Goal: Obtain resource: Obtain resource

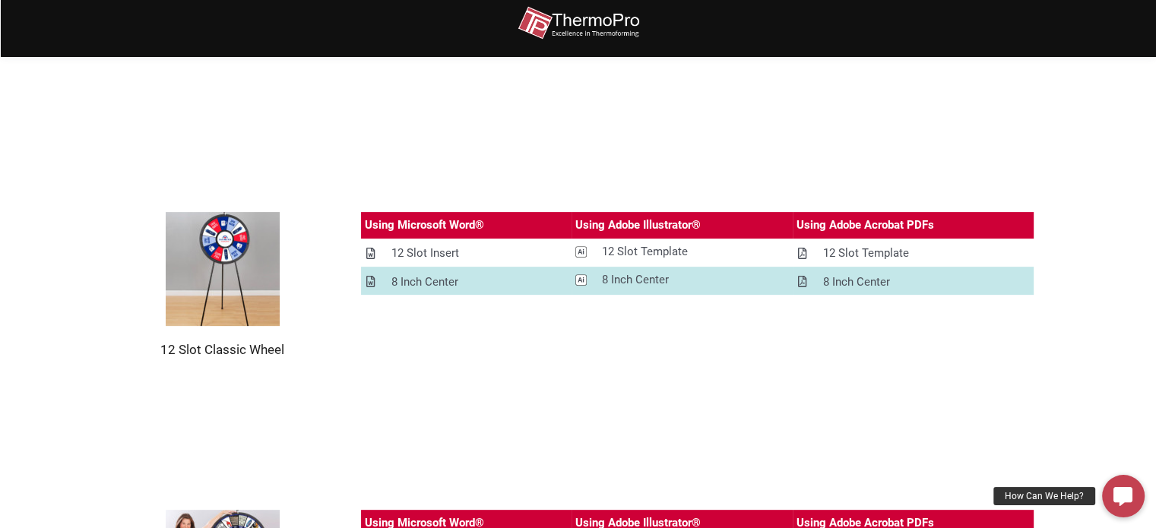
scroll to position [481, 0]
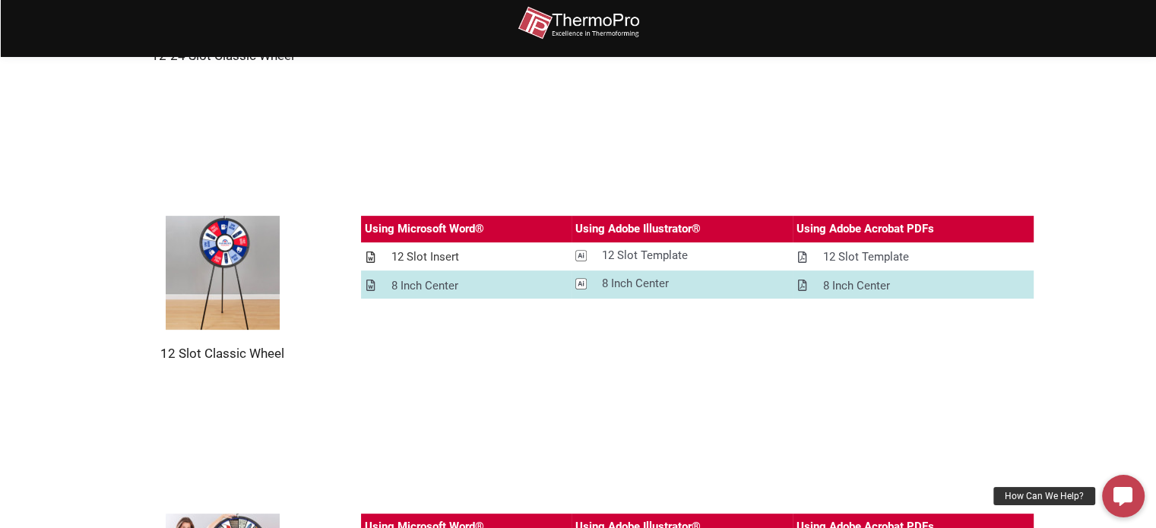
click at [455, 258] on div "12 Slot Insert" at bounding box center [425, 257] width 68 height 19
click at [658, 254] on div "12 Slot Template" at bounding box center [645, 255] width 86 height 19
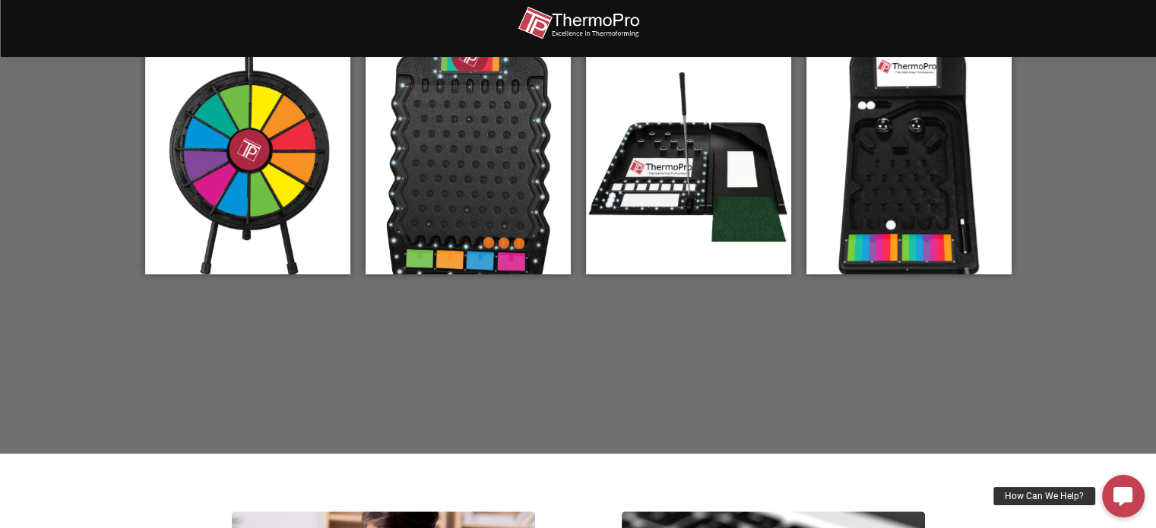
scroll to position [594, 0]
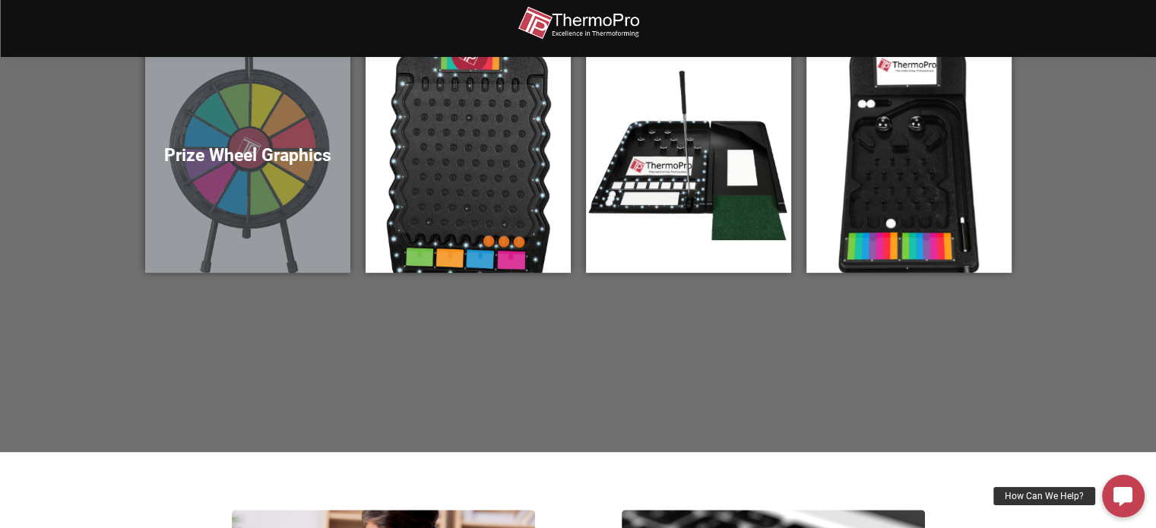
click at [294, 145] on h5 "Prize Wheel Graphics" at bounding box center [247, 155] width 175 height 21
click at [286, 158] on h5 "Prize Wheel Graphics" at bounding box center [247, 155] width 175 height 21
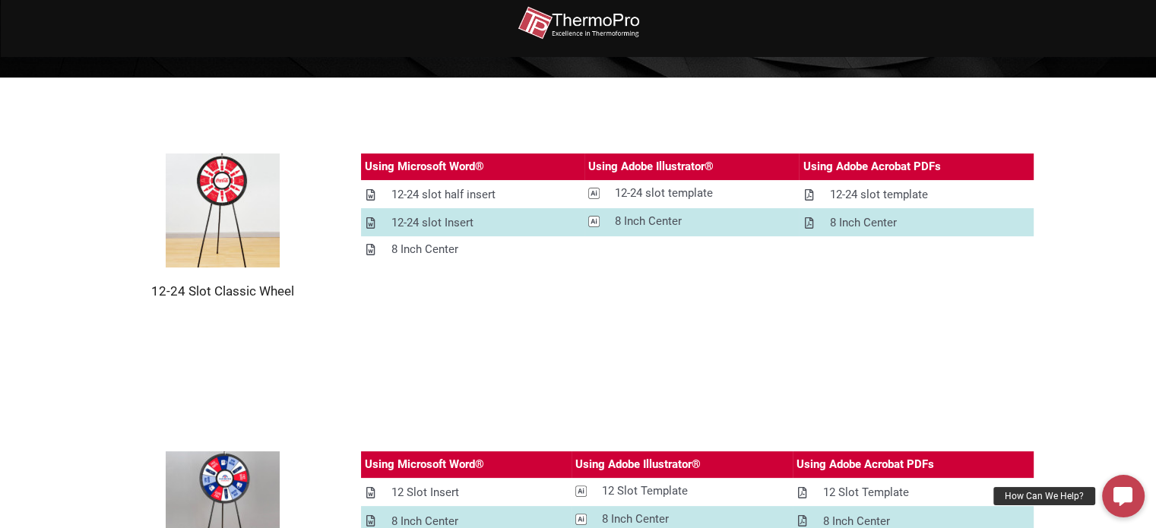
scroll to position [255, 0]
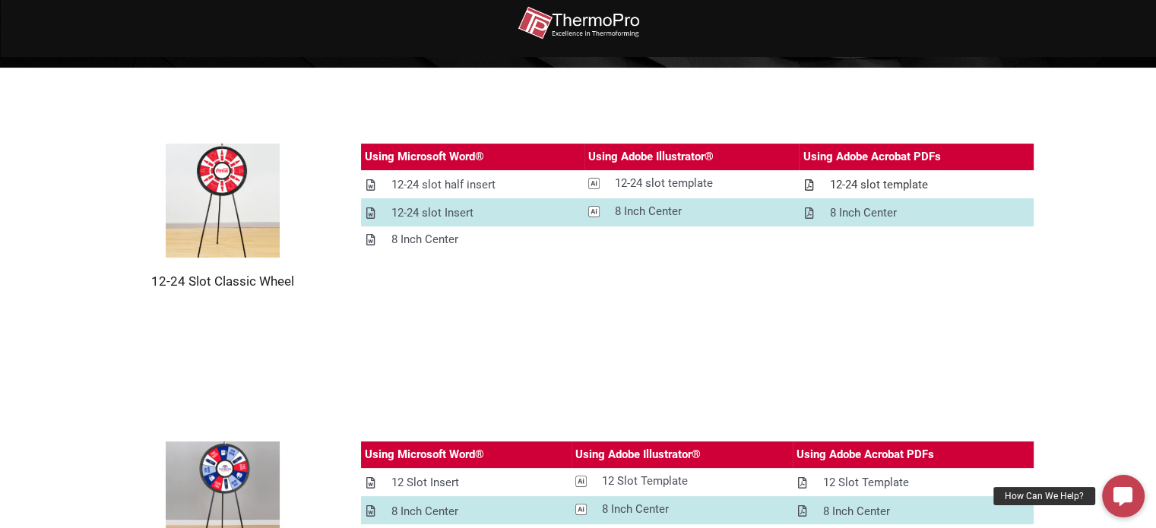
click at [879, 181] on div "12-24 slot template" at bounding box center [878, 185] width 98 height 19
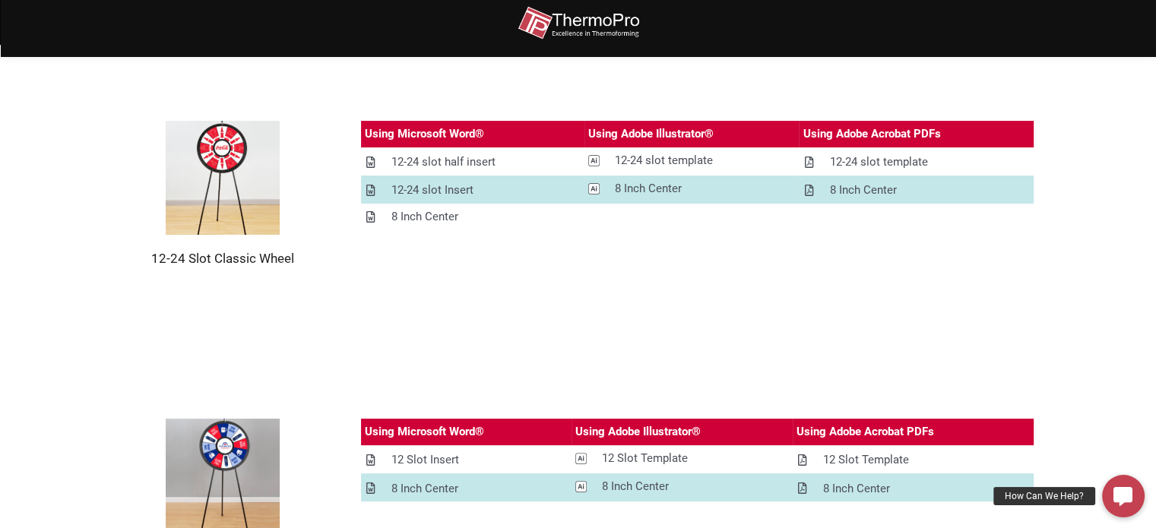
scroll to position [291, 0]
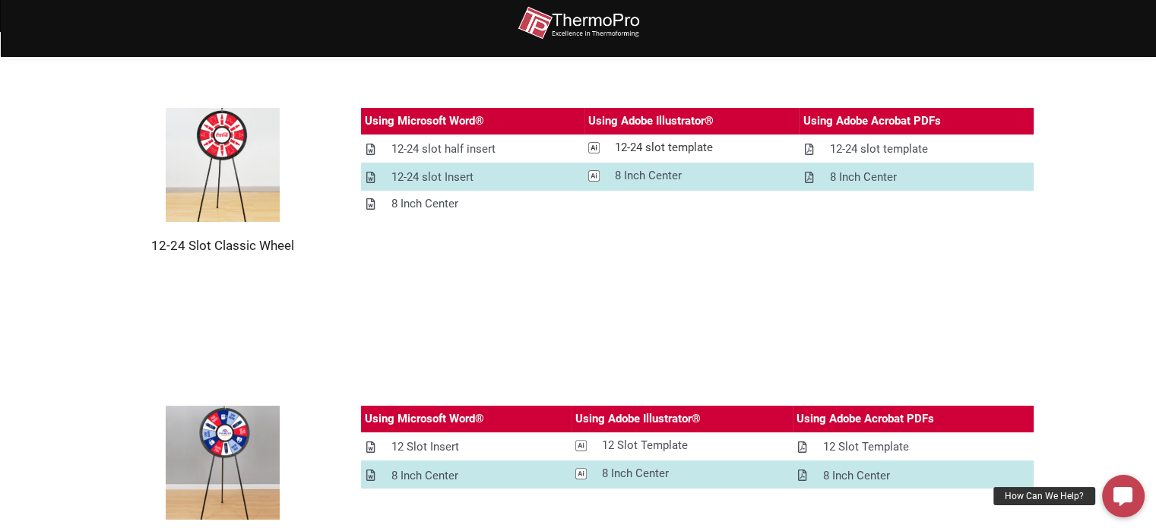
click at [685, 142] on div "12-24 slot template" at bounding box center [664, 147] width 98 height 19
click at [891, 286] on section "12-24 Slot Classic Wheel Using Microsoft Word® Using Adobe Illustrator® Using A…" at bounding box center [578, 181] width 1156 height 298
click at [456, 176] on div "12-24 slot Insert" at bounding box center [432, 177] width 82 height 19
